Goal: Task Accomplishment & Management: Complete application form

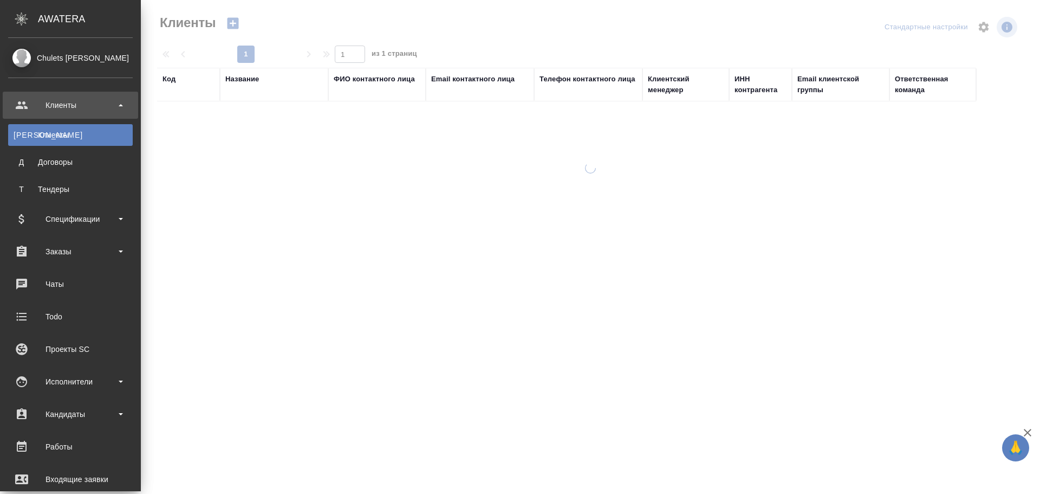
select select "RU"
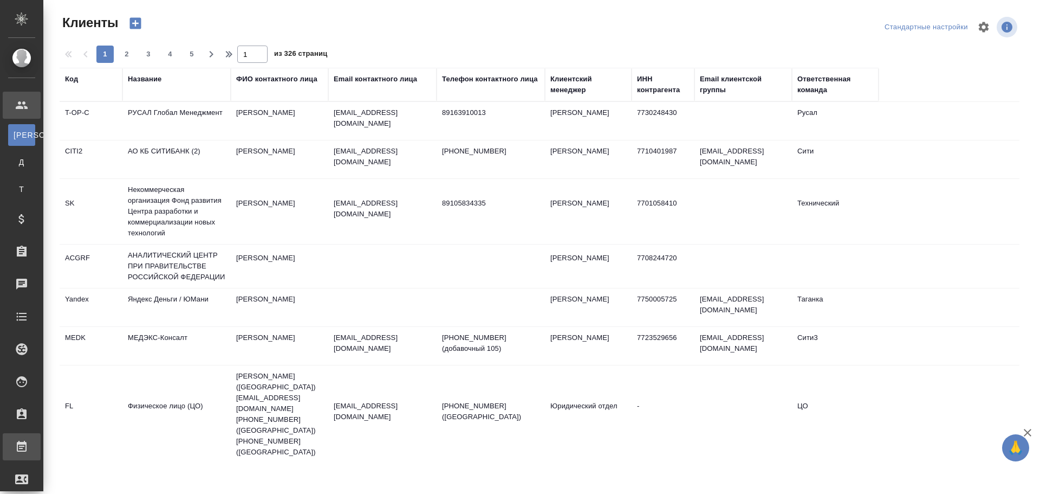
click at [22, 442] on div "Работы" at bounding box center [8, 446] width 27 height 16
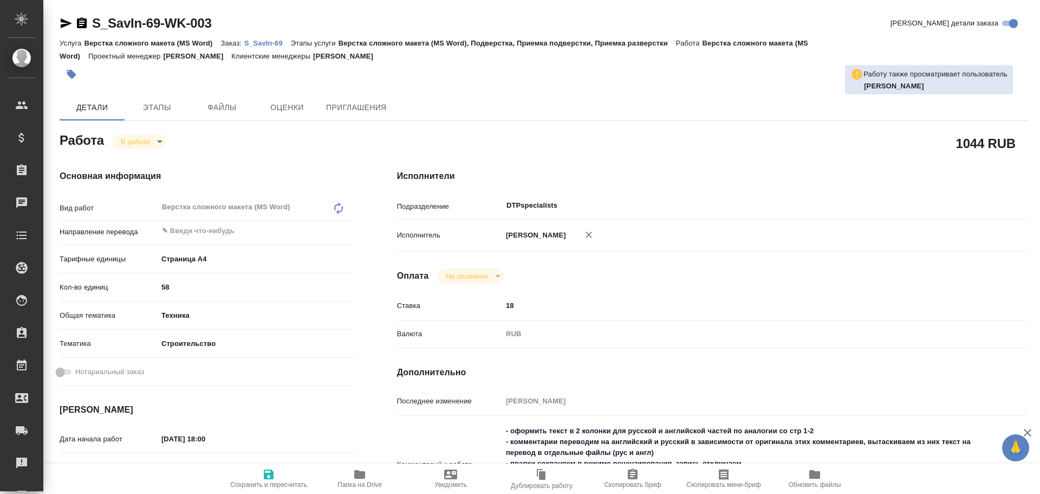
type textarea "x"
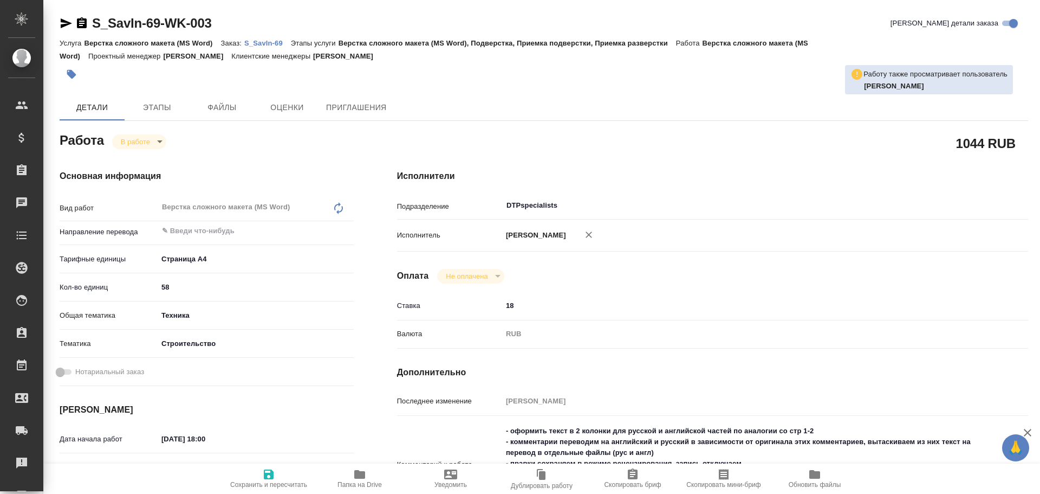
type textarea "x"
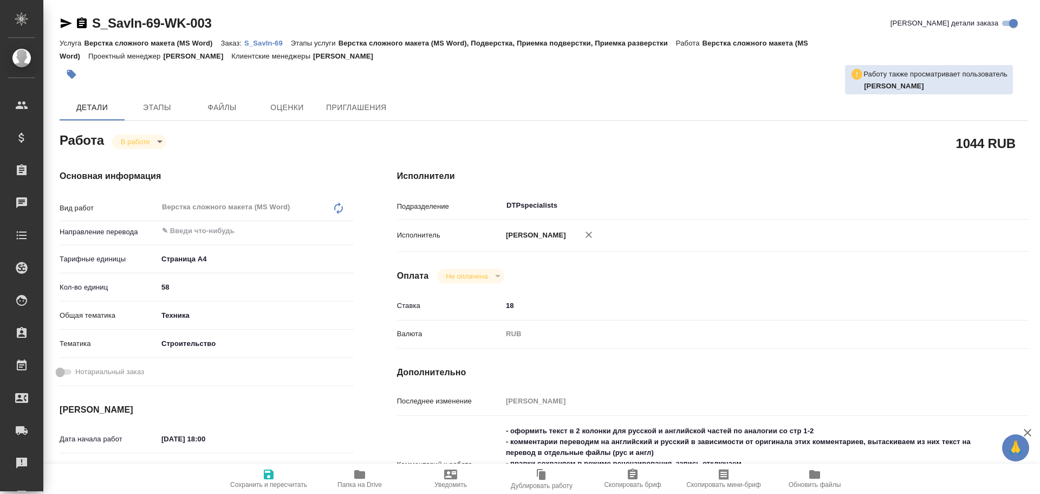
type textarea "x"
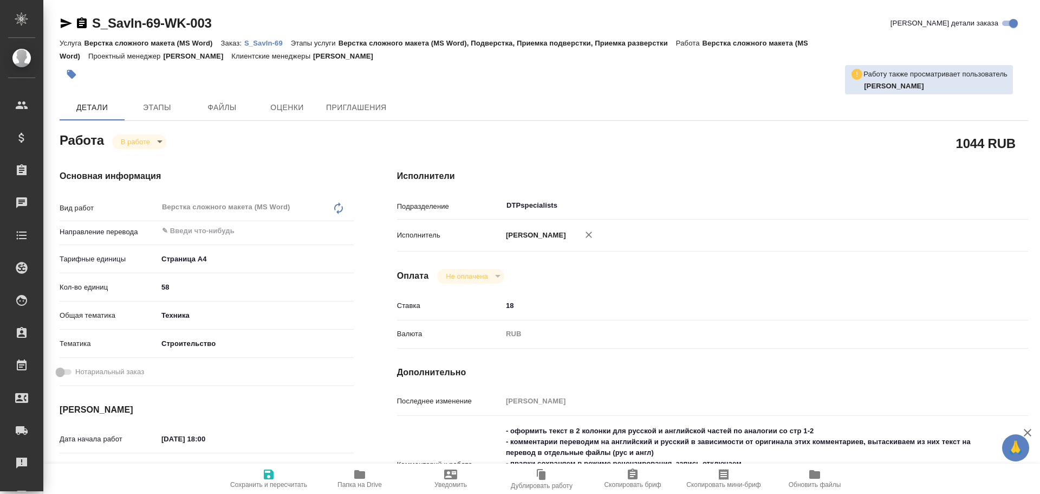
type textarea "x"
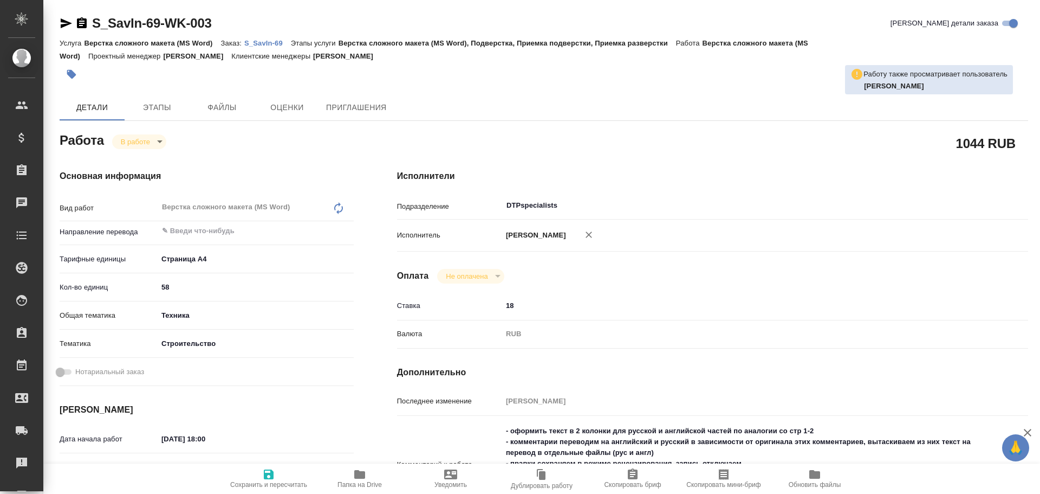
scroll to position [108, 0]
